Goal: Book appointment/travel/reservation

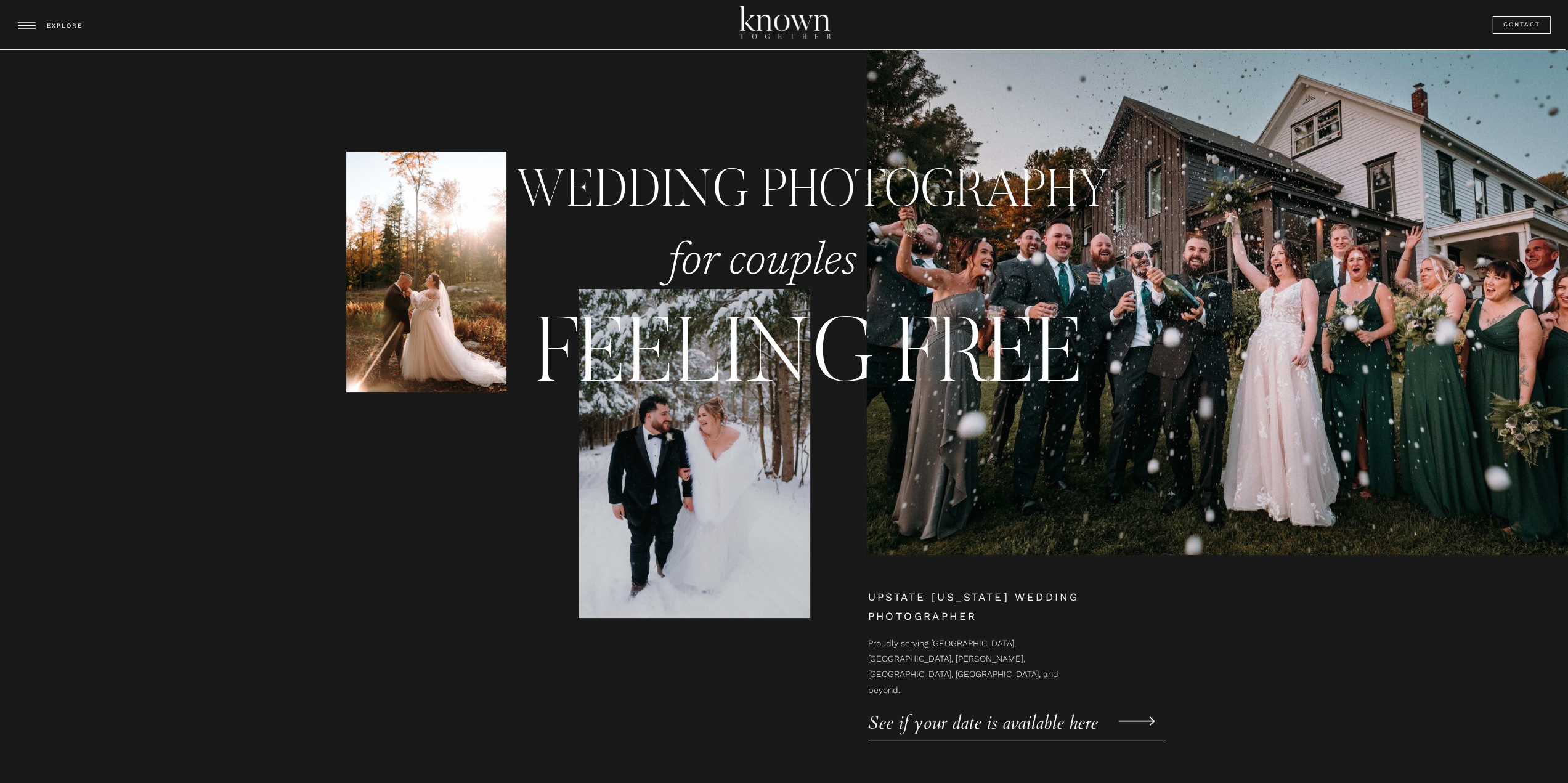
click at [38, 30] on icon at bounding box center [27, 25] width 26 height 50
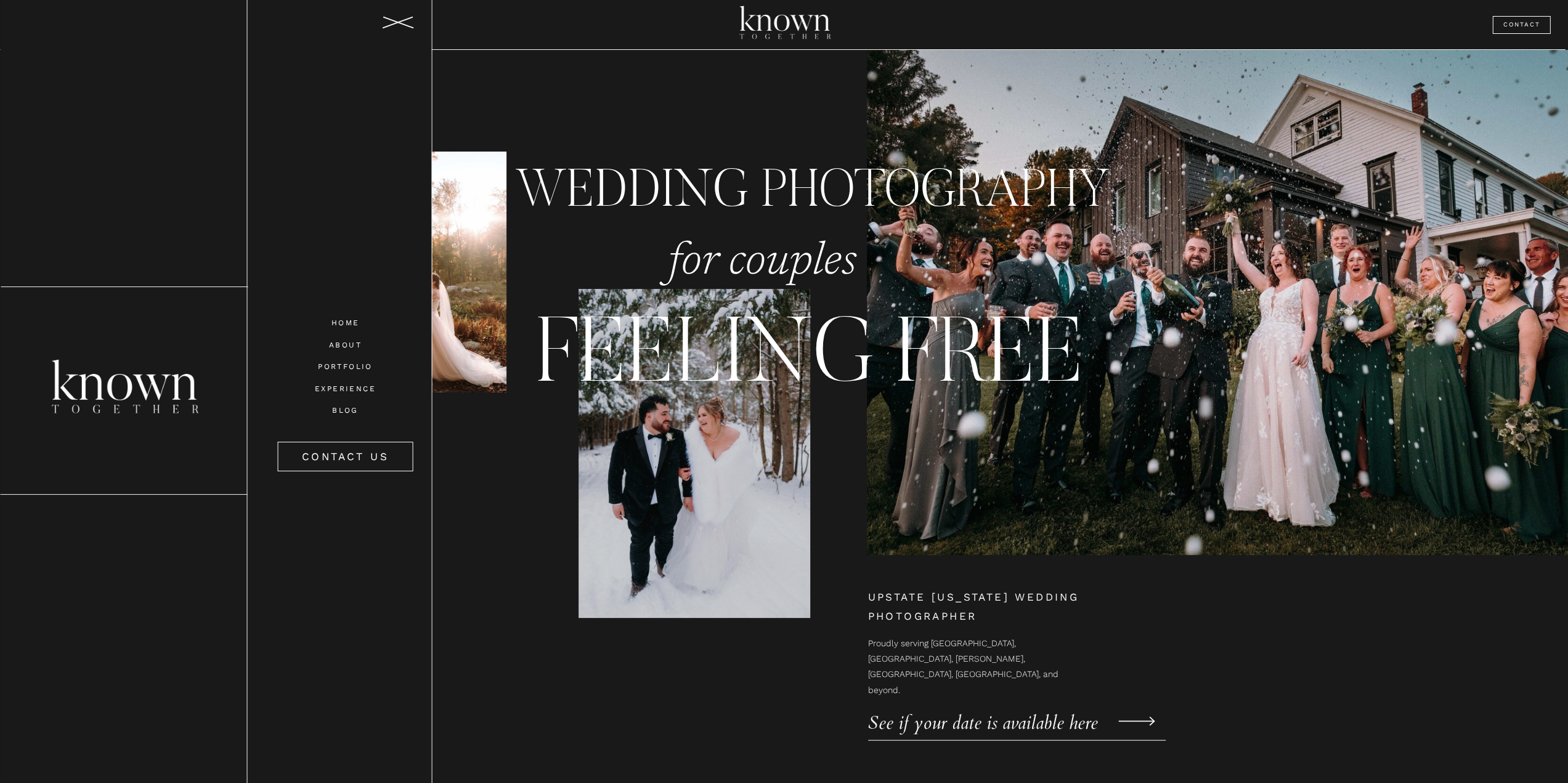
click at [351, 348] on nav "ABOUT" at bounding box center [345, 344] width 87 height 11
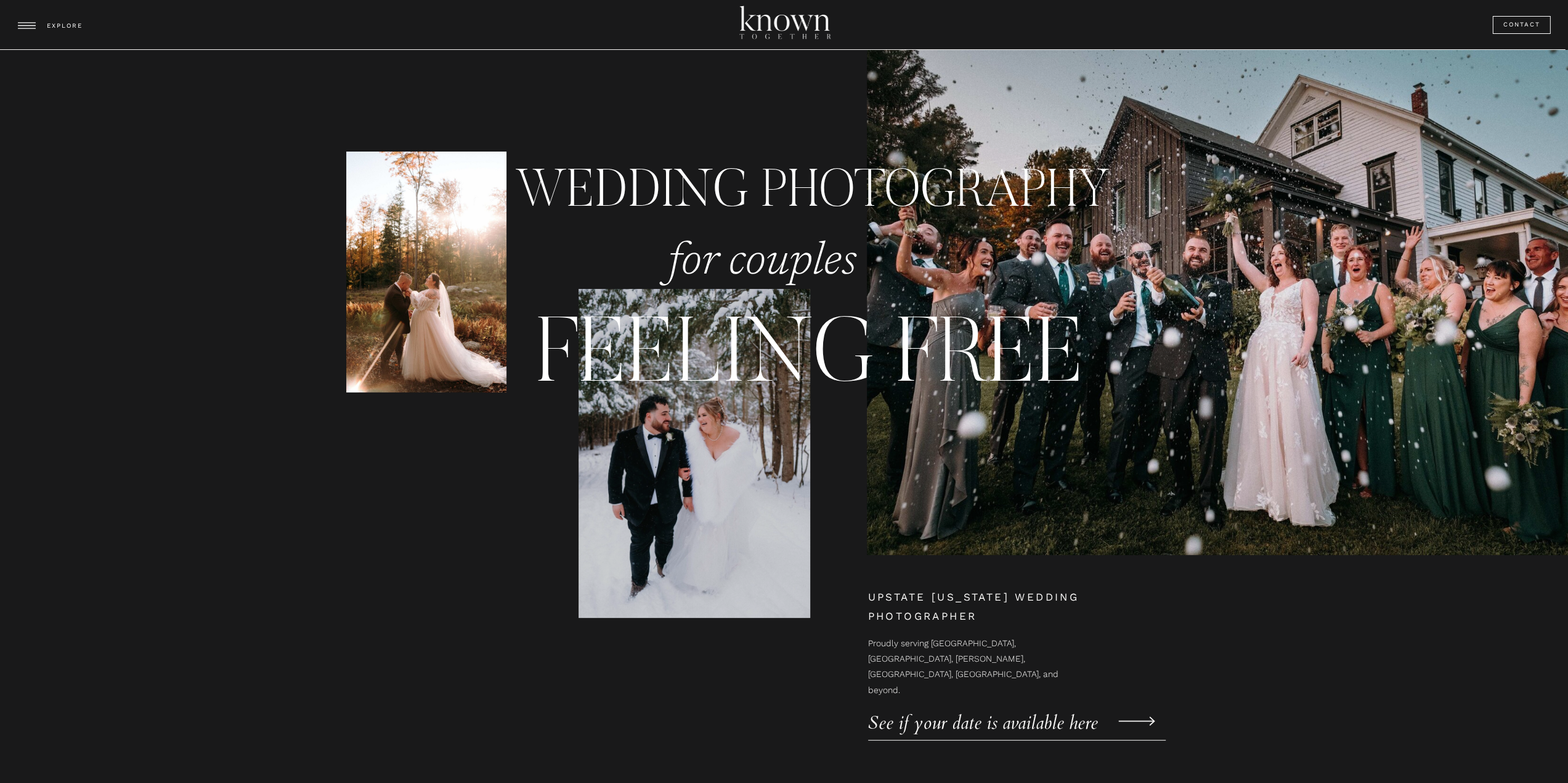
scroll to position [370, 0]
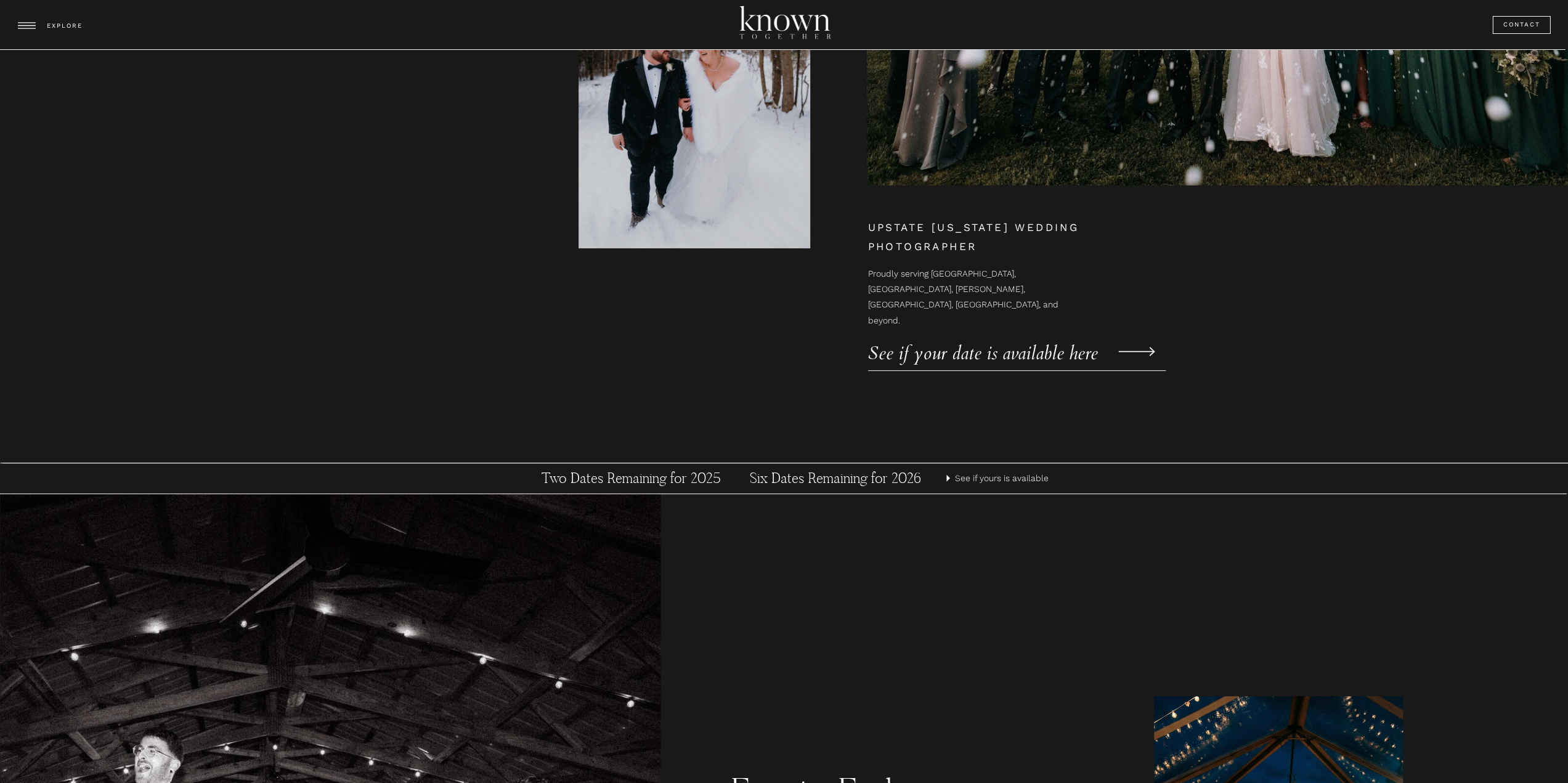
click at [926, 353] on p "See if your date is available here" at bounding box center [996, 346] width 256 height 19
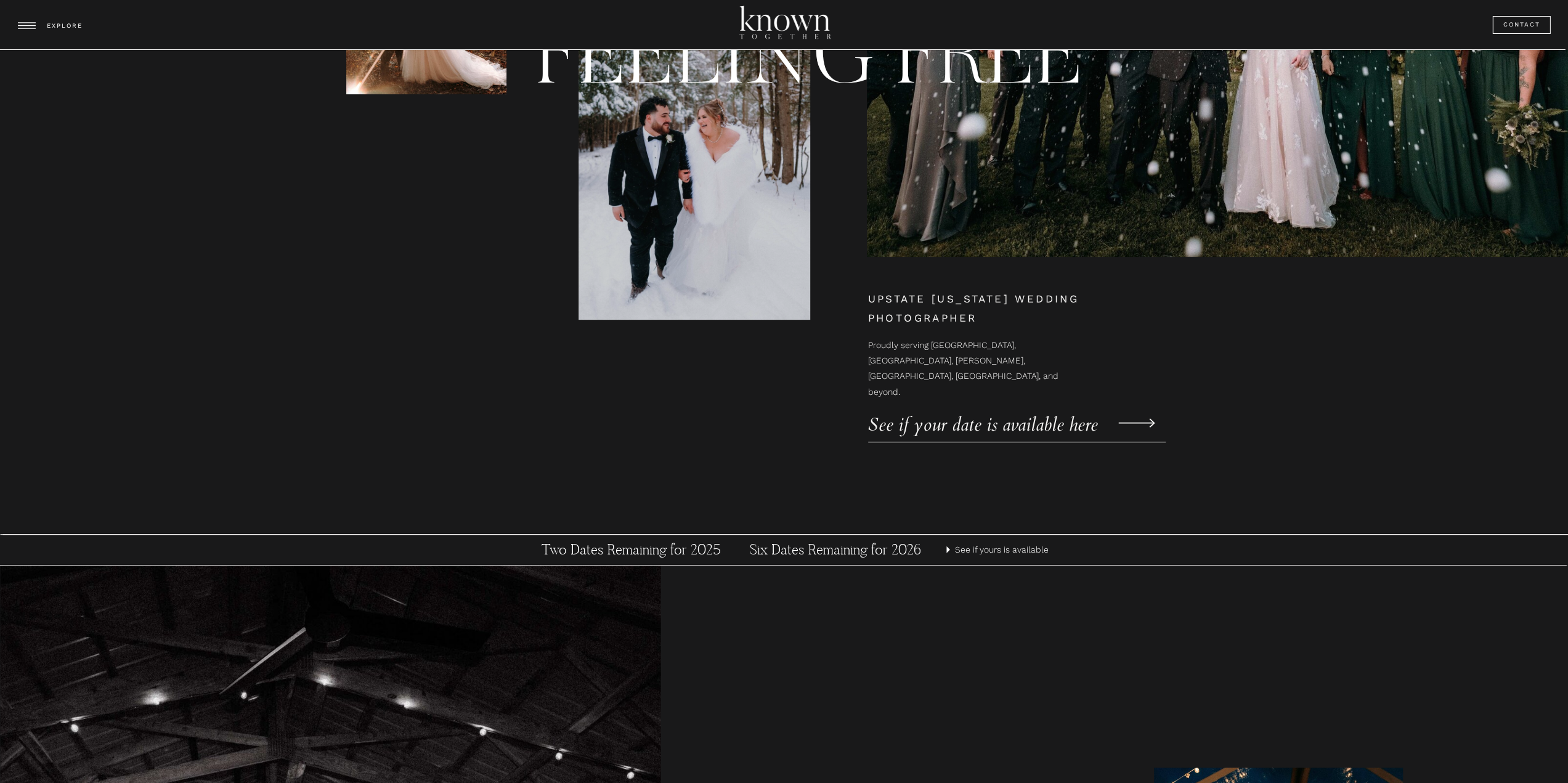
scroll to position [308, 0]
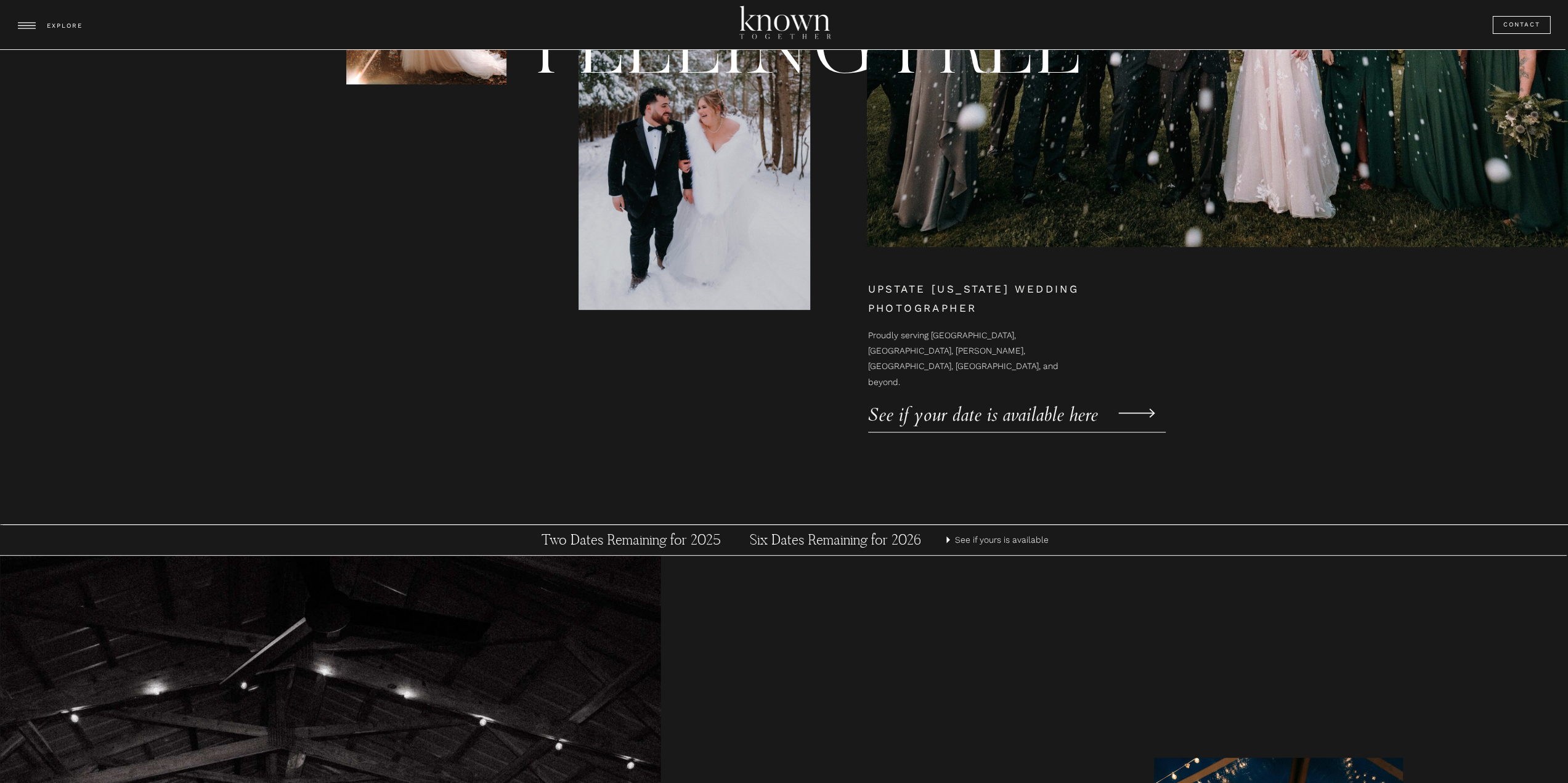
click at [881, 534] on h3 "Six Dates Remaining for 2026" at bounding box center [835, 541] width 229 height 19
